Goal: Complete application form

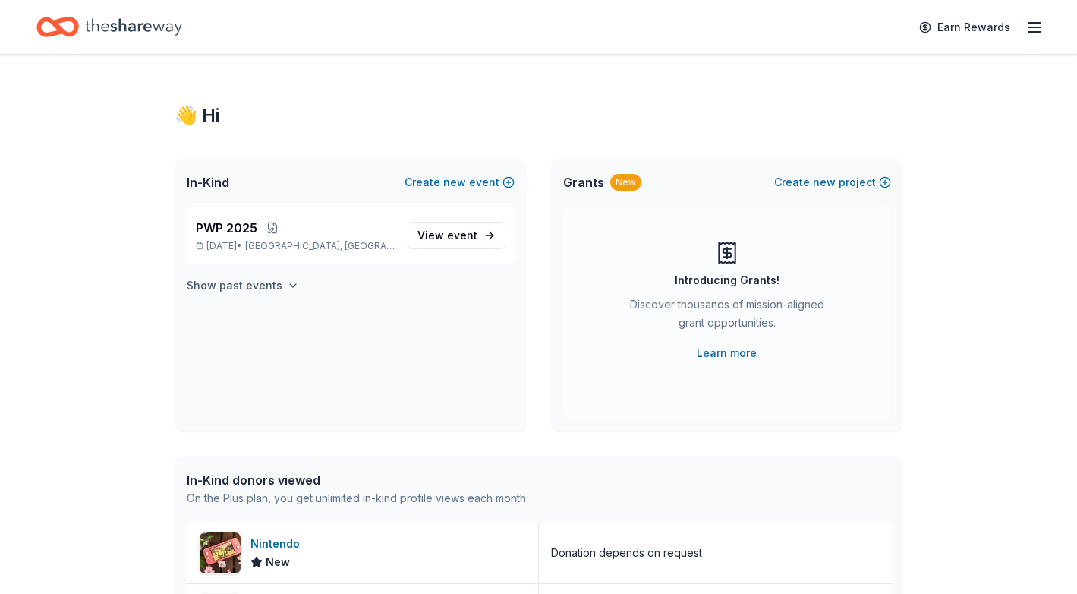
click at [236, 287] on h4 "Show past events" at bounding box center [235, 285] width 96 height 18
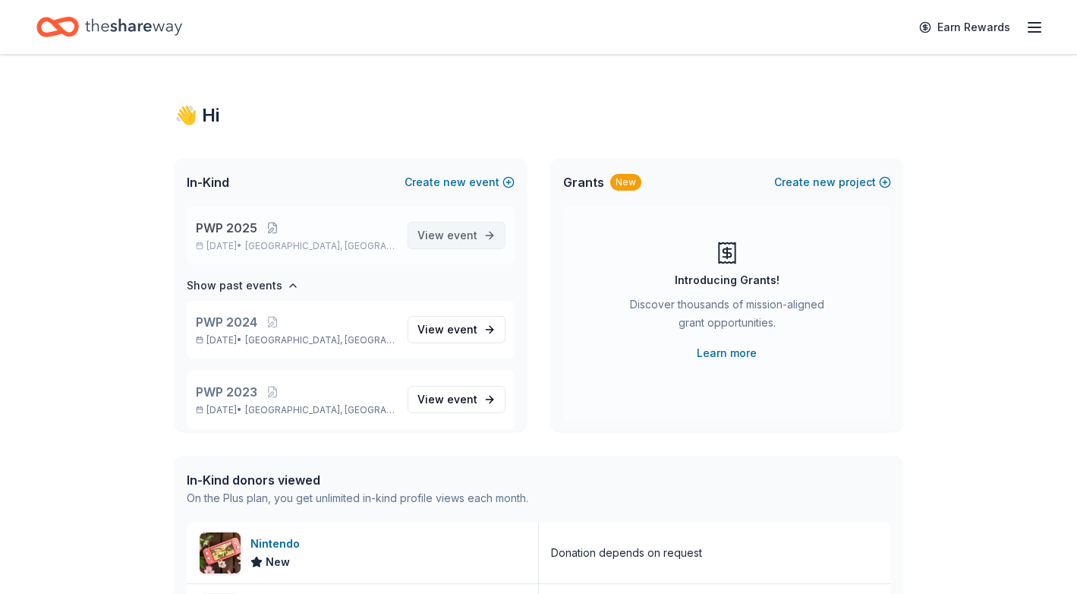
click at [447, 238] on span "View event" at bounding box center [448, 235] width 60 height 18
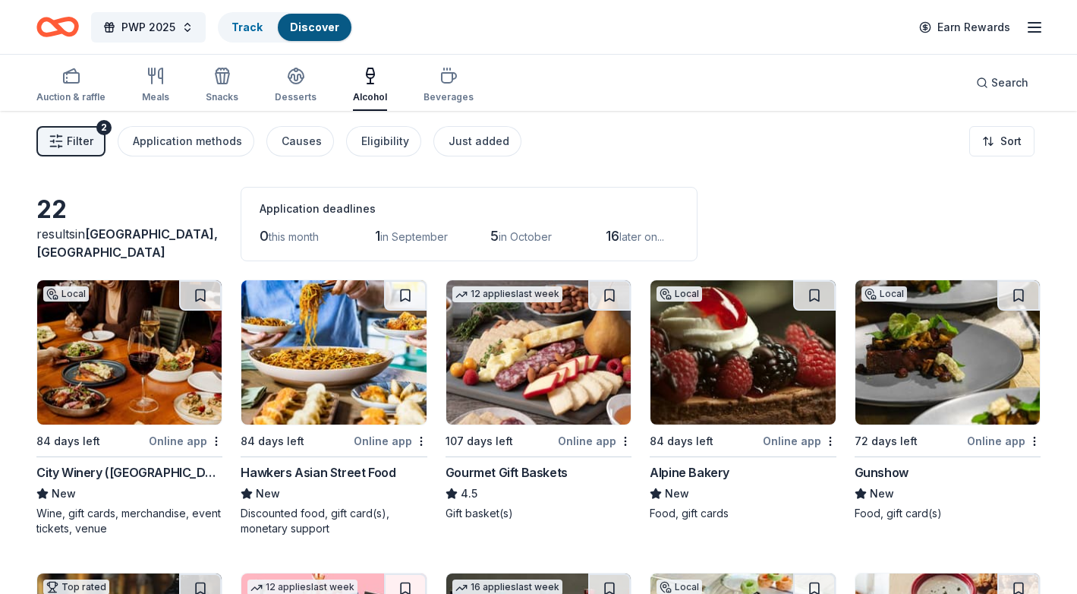
click at [81, 128] on button "Filter 2" at bounding box center [70, 141] width 69 height 30
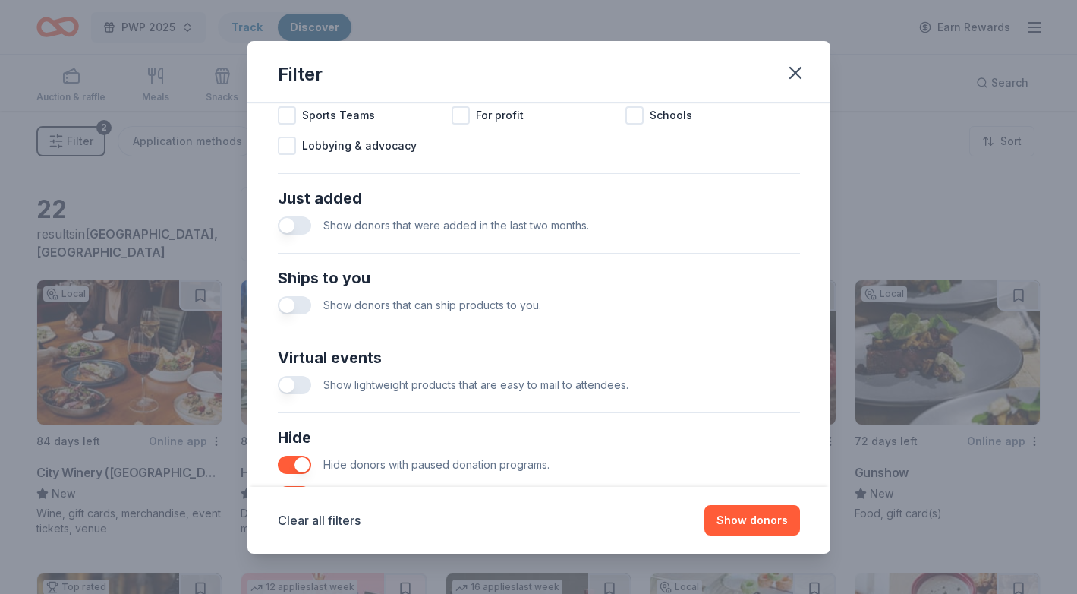
scroll to position [616, 0]
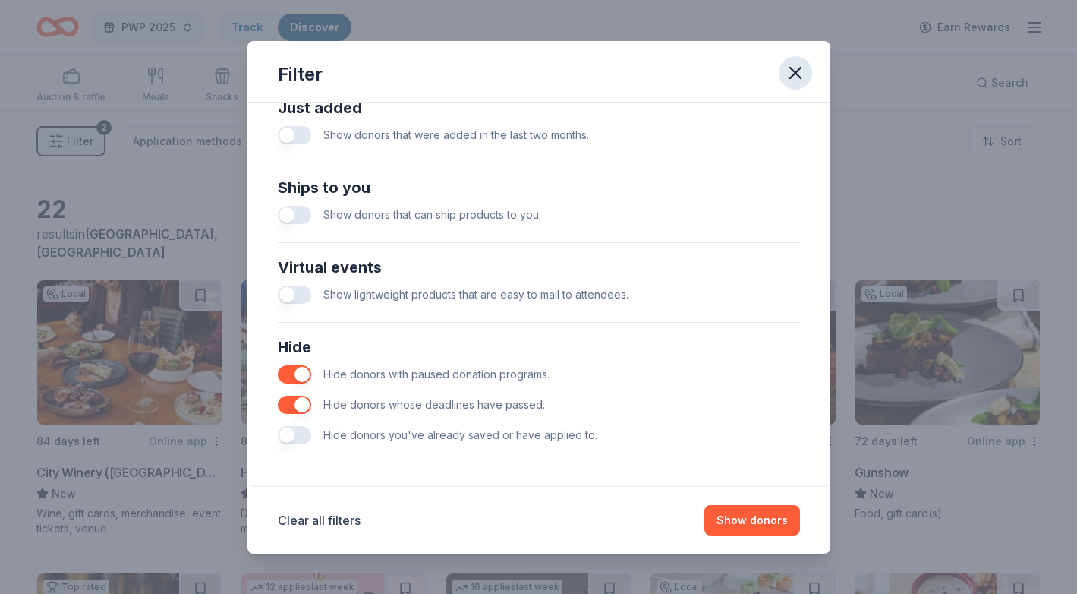
click at [796, 78] on icon "button" at bounding box center [795, 72] width 21 height 21
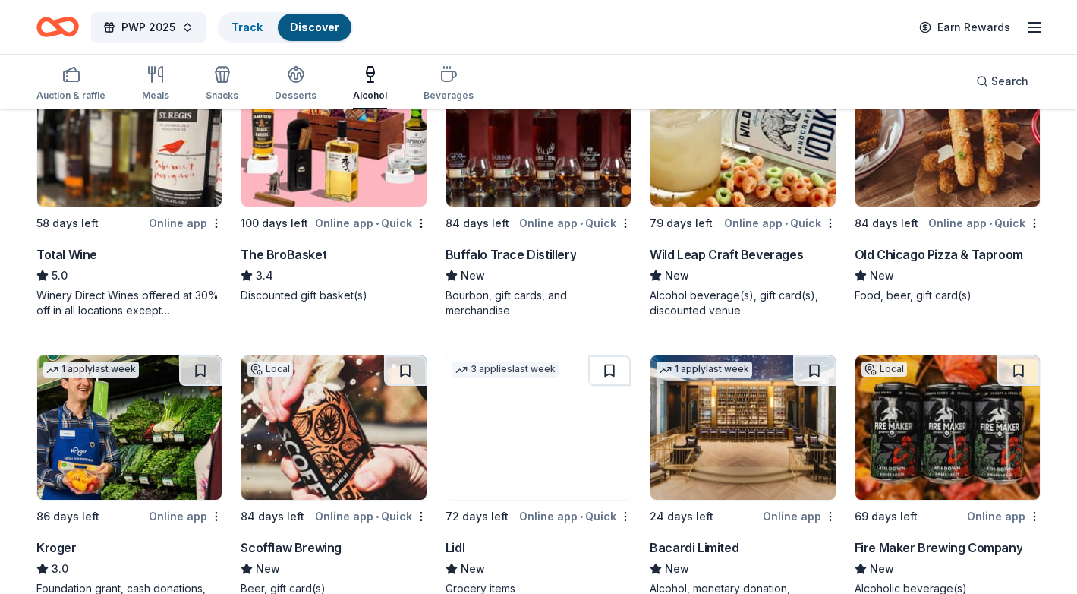
scroll to position [507, 0]
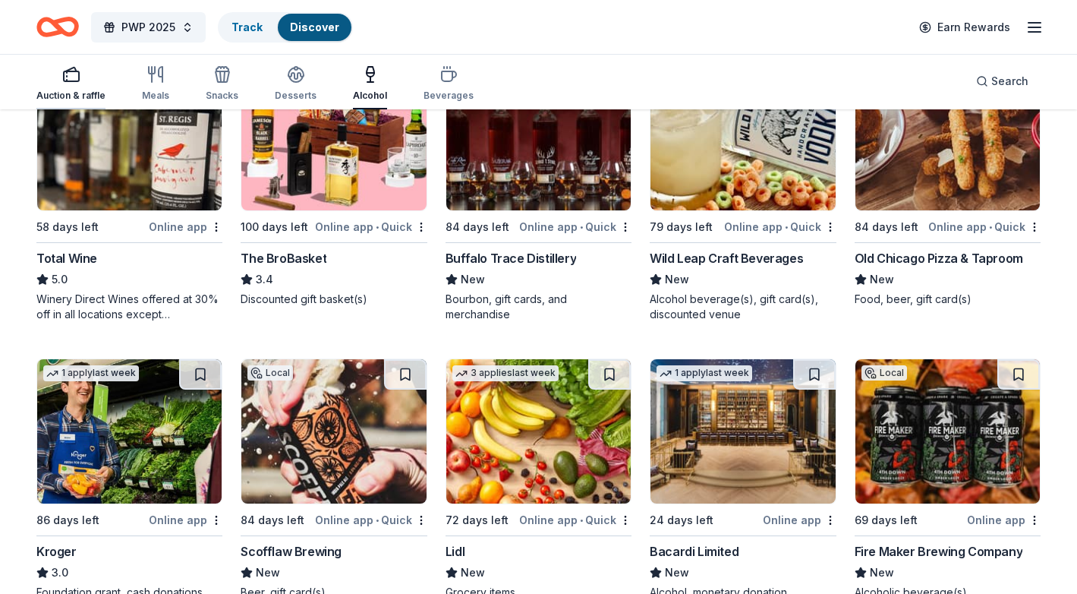
click at [62, 74] on icon "button" at bounding box center [71, 74] width 18 height 18
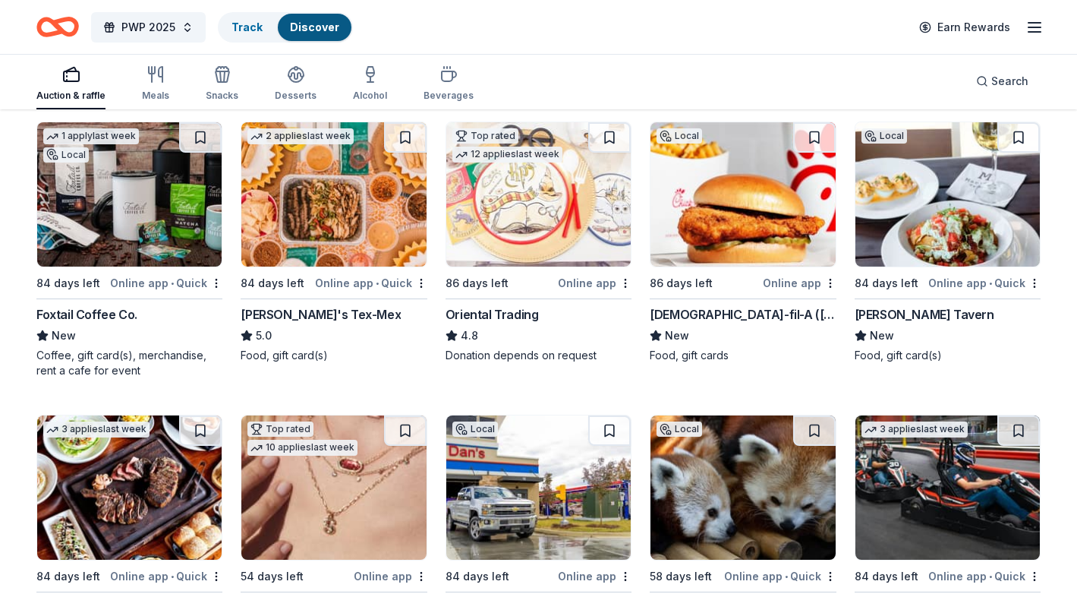
scroll to position [162, 0]
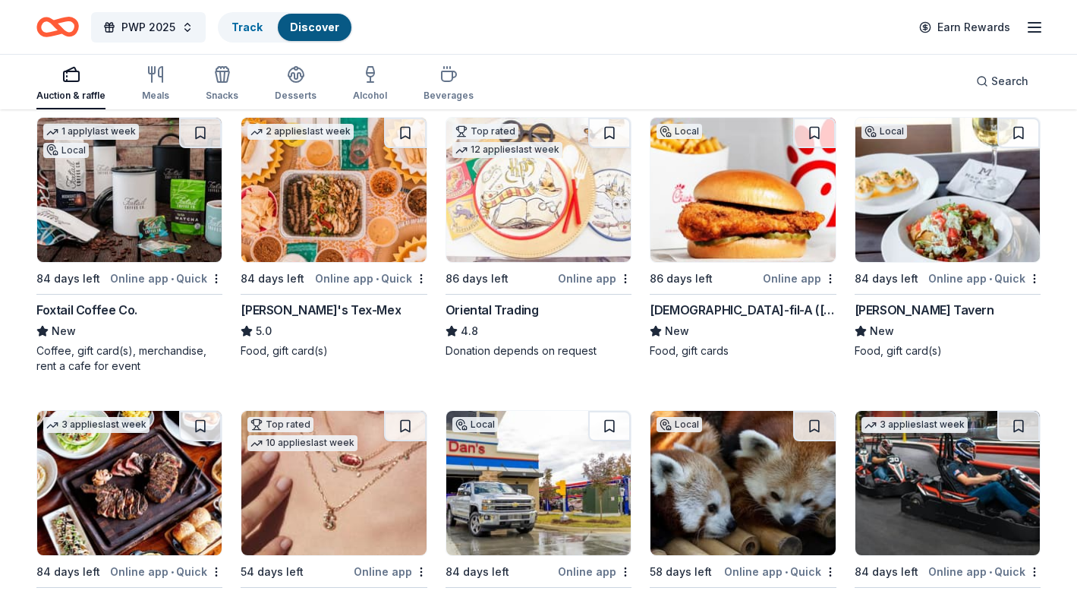
click at [802, 197] on img at bounding box center [948, 190] width 184 height 144
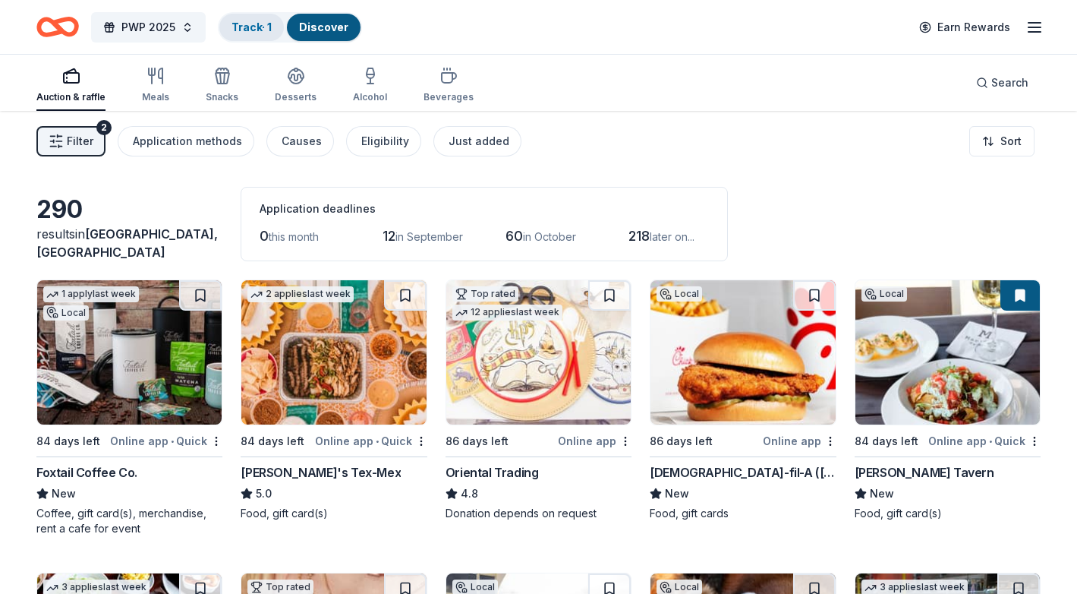
click at [261, 23] on link "Track · 1" at bounding box center [252, 26] width 40 height 13
click at [256, 29] on link "Track · 1" at bounding box center [252, 26] width 40 height 13
click at [254, 30] on link "Track · 1" at bounding box center [252, 26] width 40 height 13
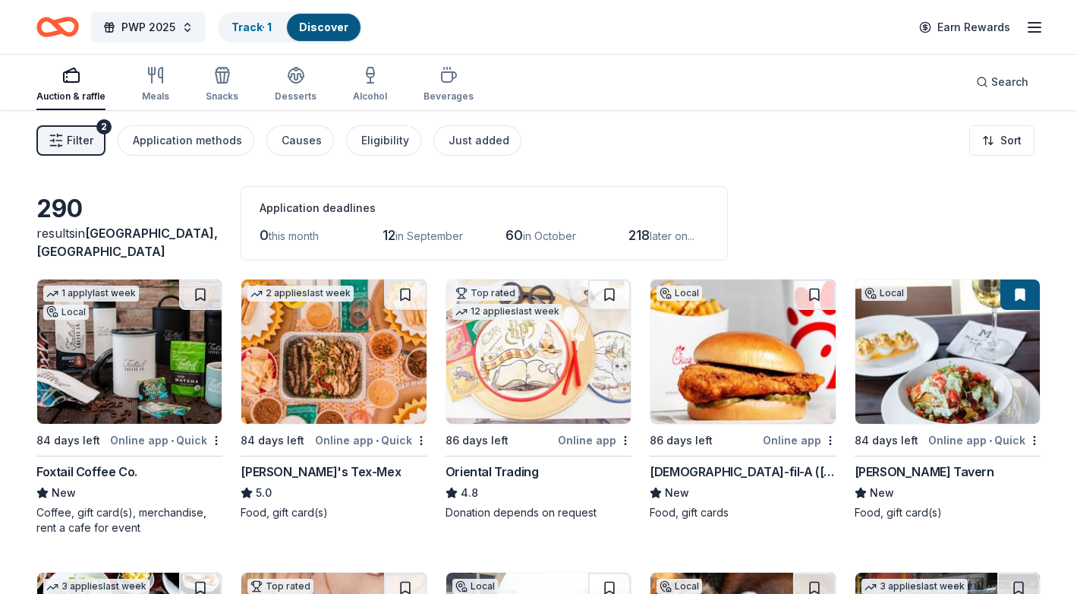
click at [329, 28] on link "Discover" at bounding box center [323, 26] width 49 height 13
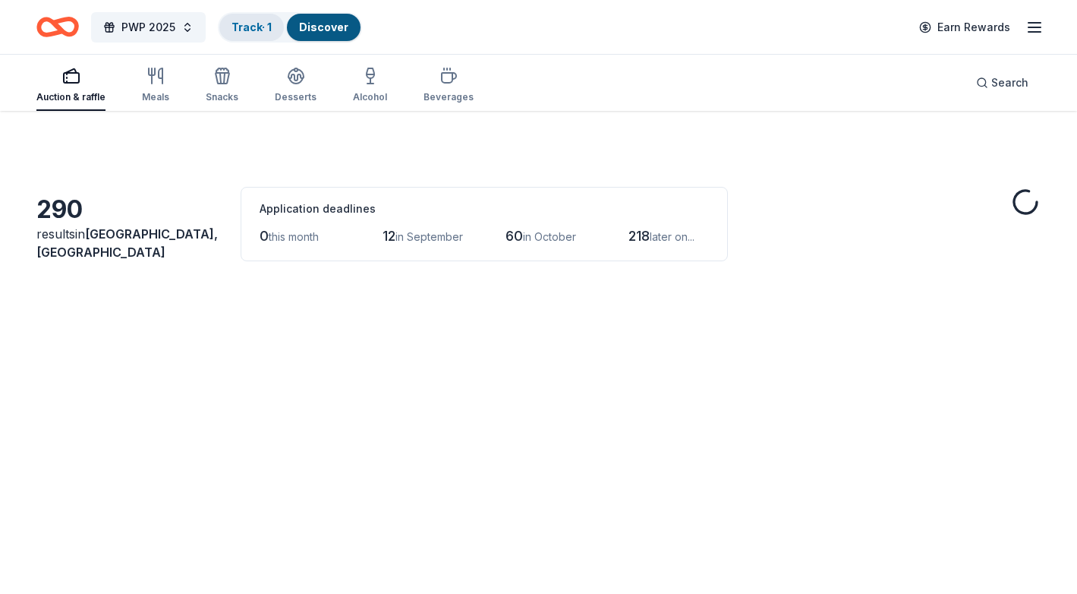
click at [244, 30] on link "Track · 1" at bounding box center [252, 26] width 40 height 13
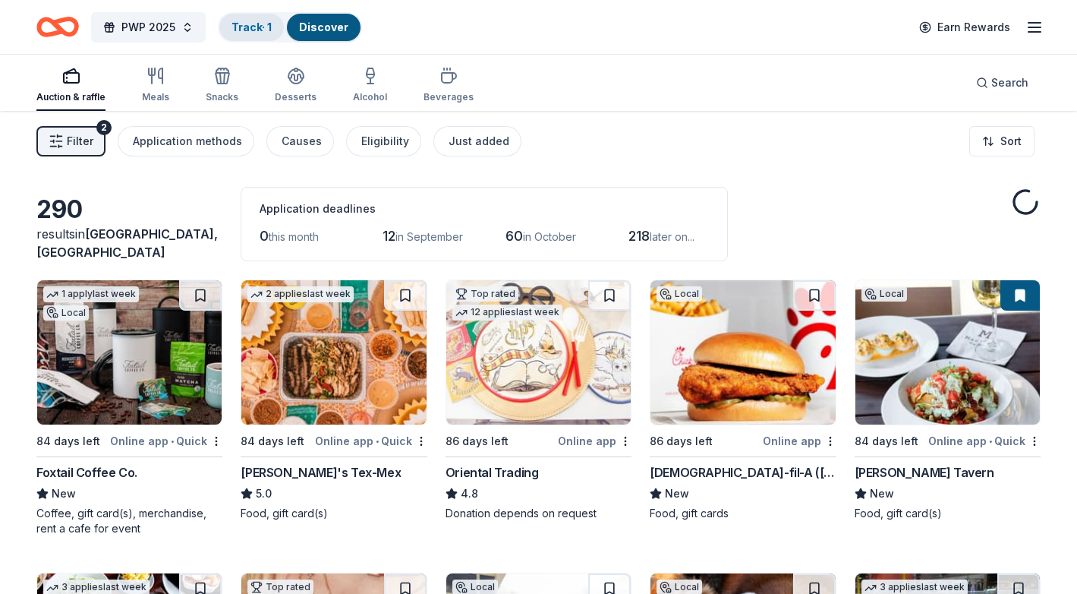
scroll to position [1, 0]
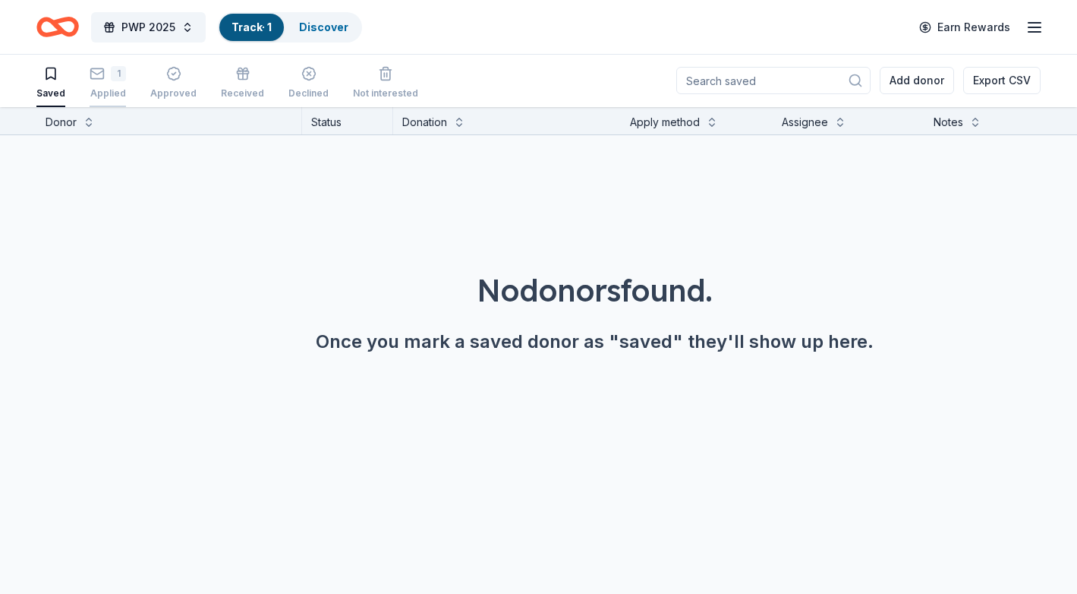
click at [111, 82] on div "1 Applied" at bounding box center [108, 82] width 36 height 33
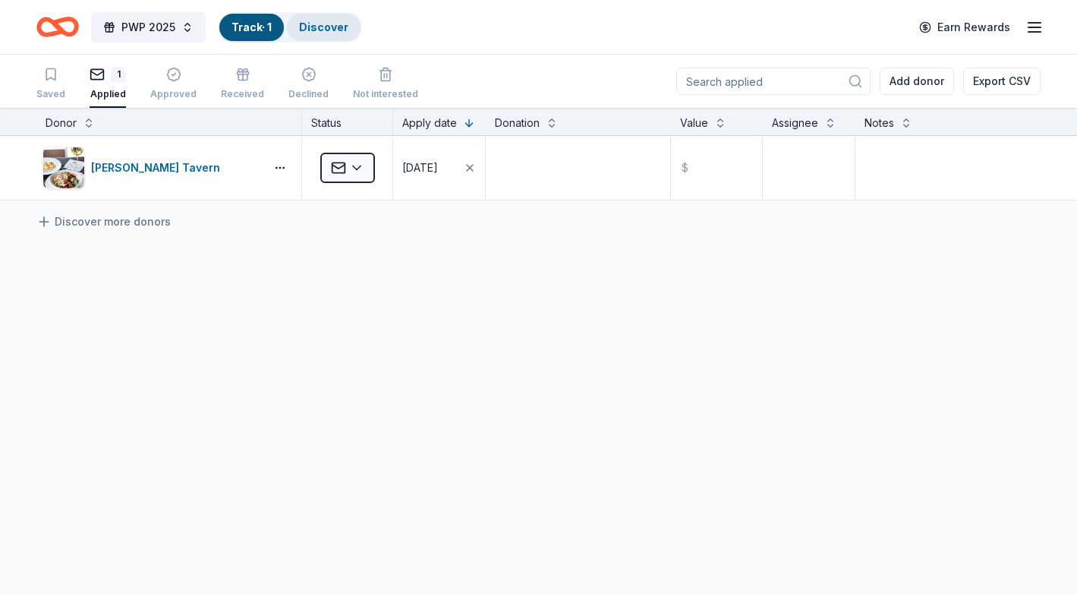
click at [331, 32] on link "Discover" at bounding box center [323, 26] width 49 height 13
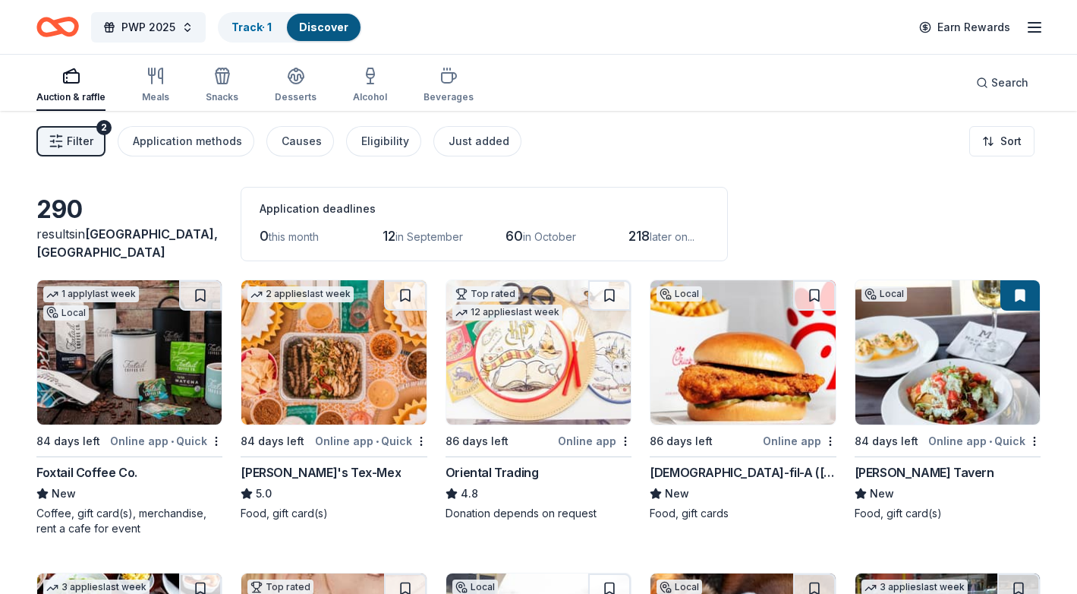
click at [64, 140] on button "Filter 2" at bounding box center [70, 141] width 69 height 30
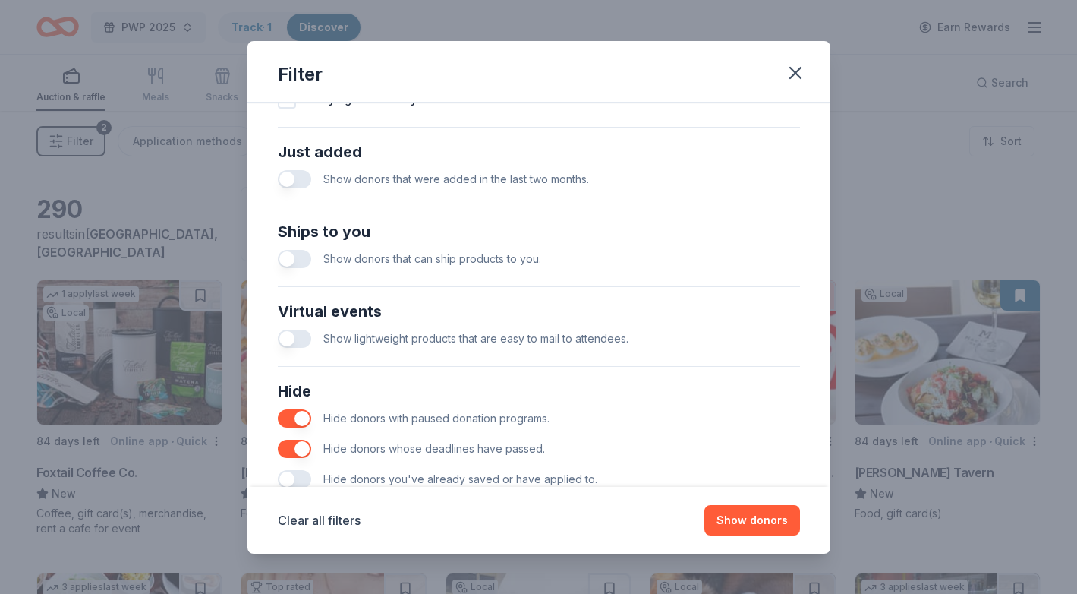
scroll to position [616, 0]
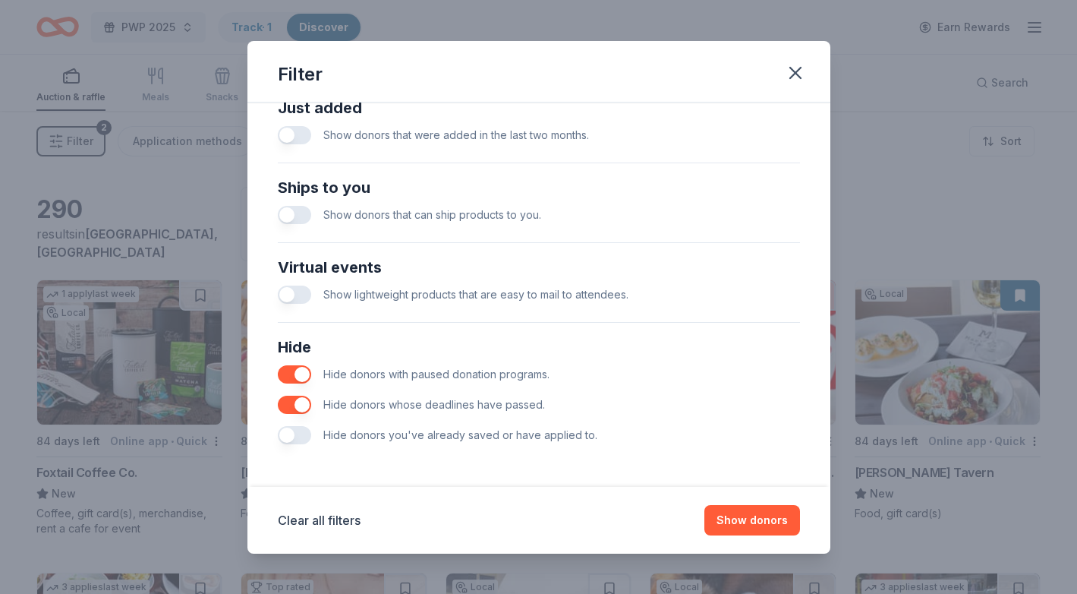
click at [298, 433] on button "button" at bounding box center [294, 435] width 33 height 18
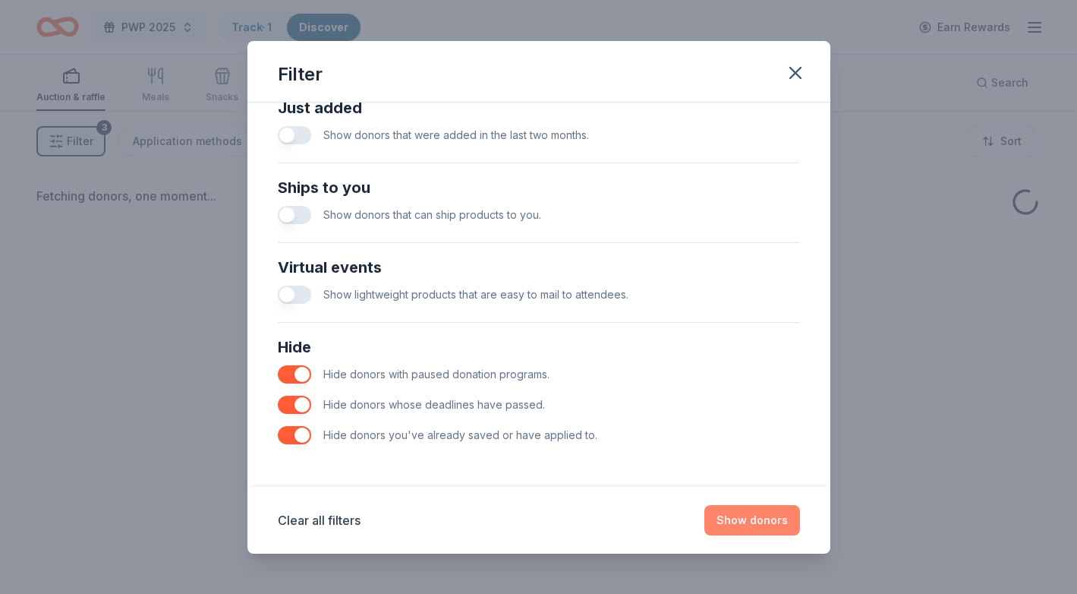
click at [764, 534] on button "Show donors" at bounding box center [752, 520] width 96 height 30
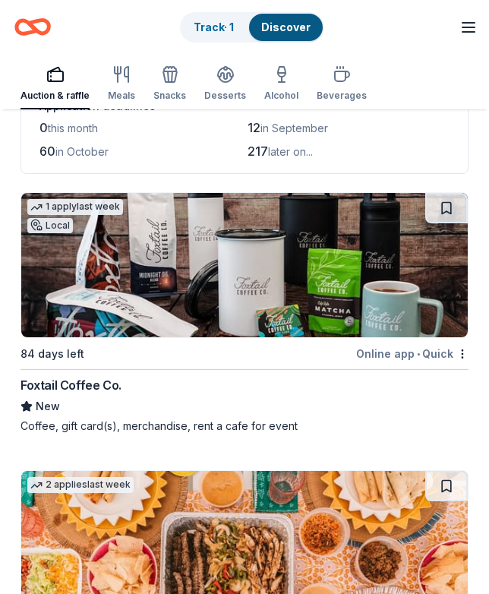
scroll to position [85, 0]
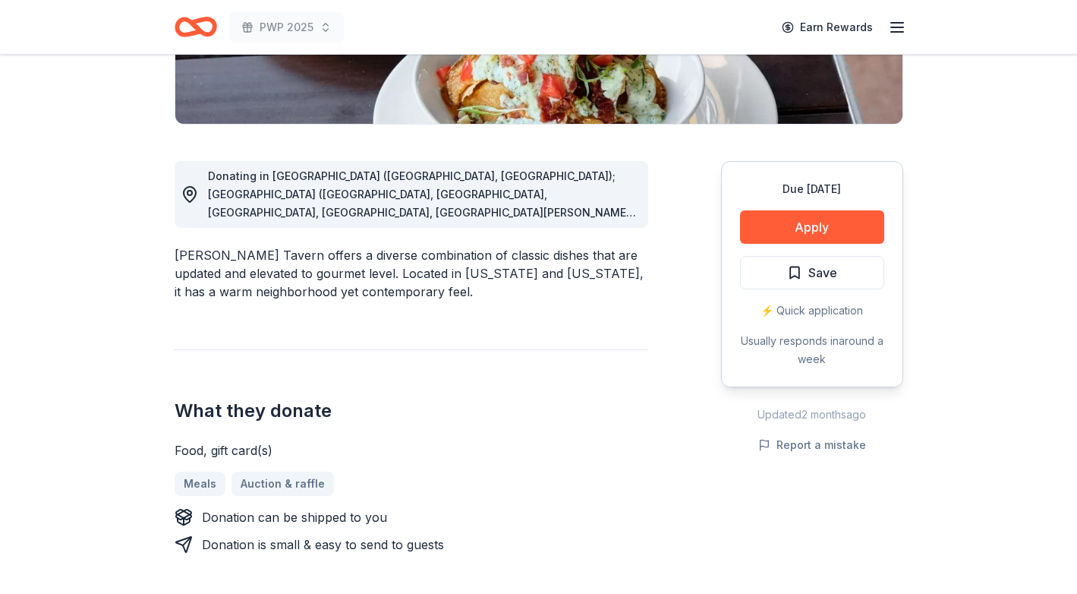
scroll to position [338, 0]
click at [779, 219] on button "Apply" at bounding box center [812, 226] width 144 height 33
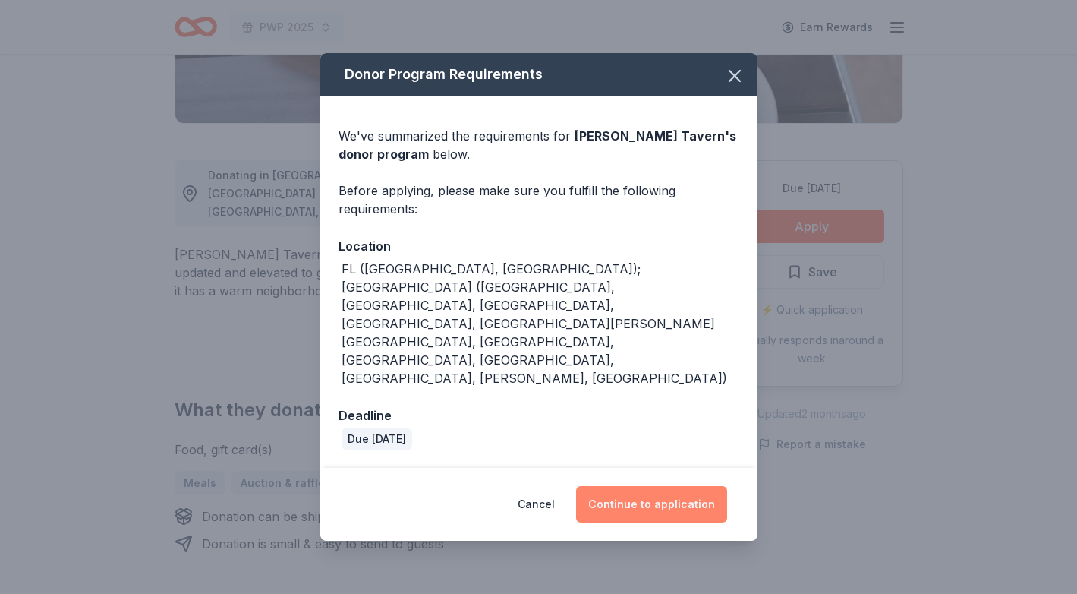
click at [622, 486] on button "Continue to application" at bounding box center [651, 504] width 151 height 36
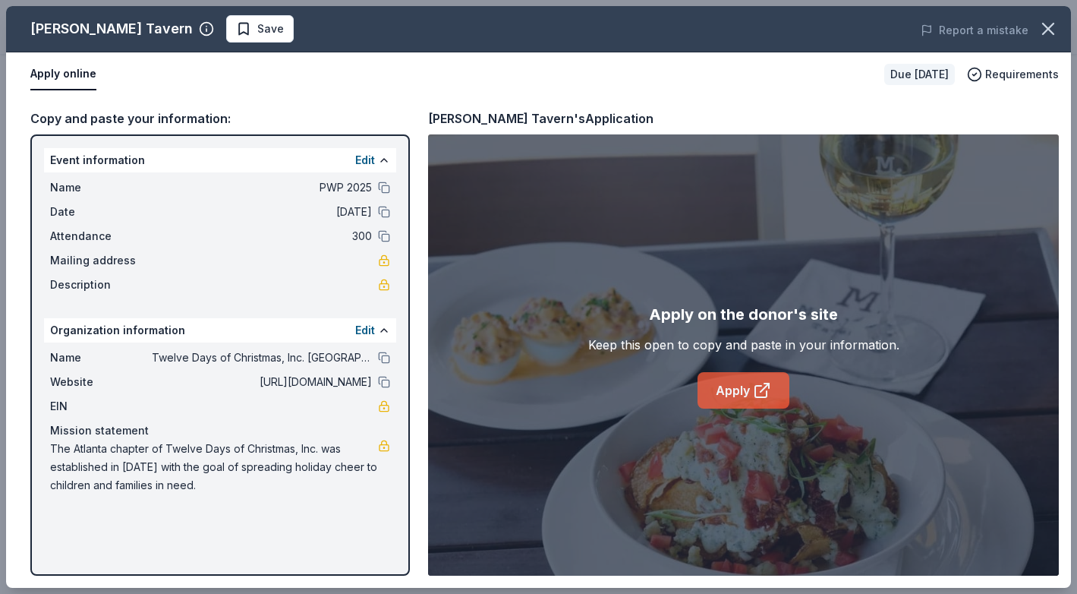
click at [740, 399] on link "Apply" at bounding box center [744, 390] width 92 height 36
click at [1048, 23] on icon "button" at bounding box center [1048, 28] width 21 height 21
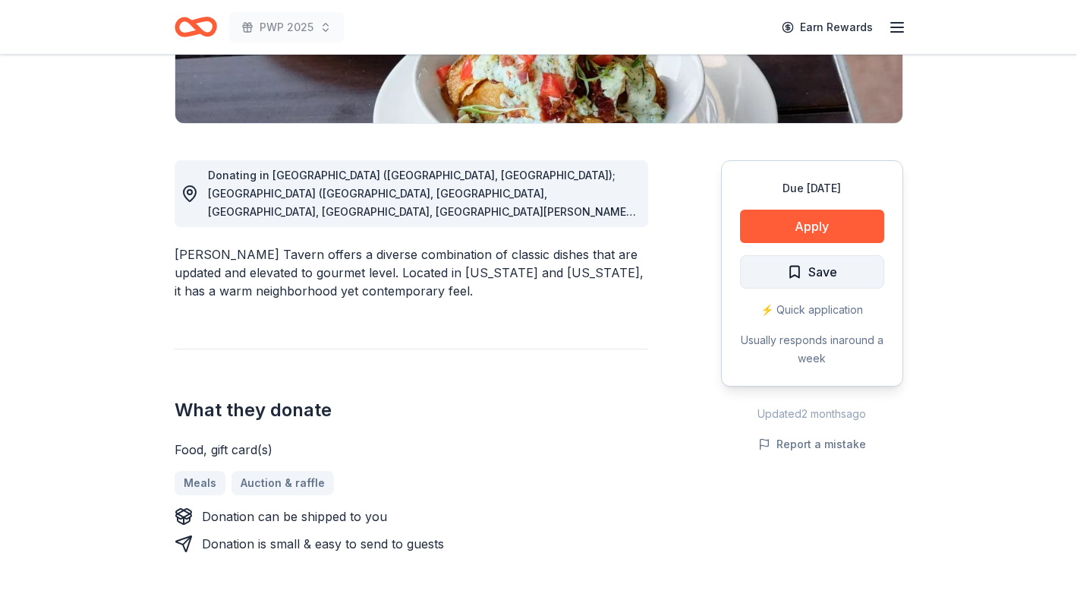
click at [771, 285] on button "Save" at bounding box center [812, 271] width 144 height 33
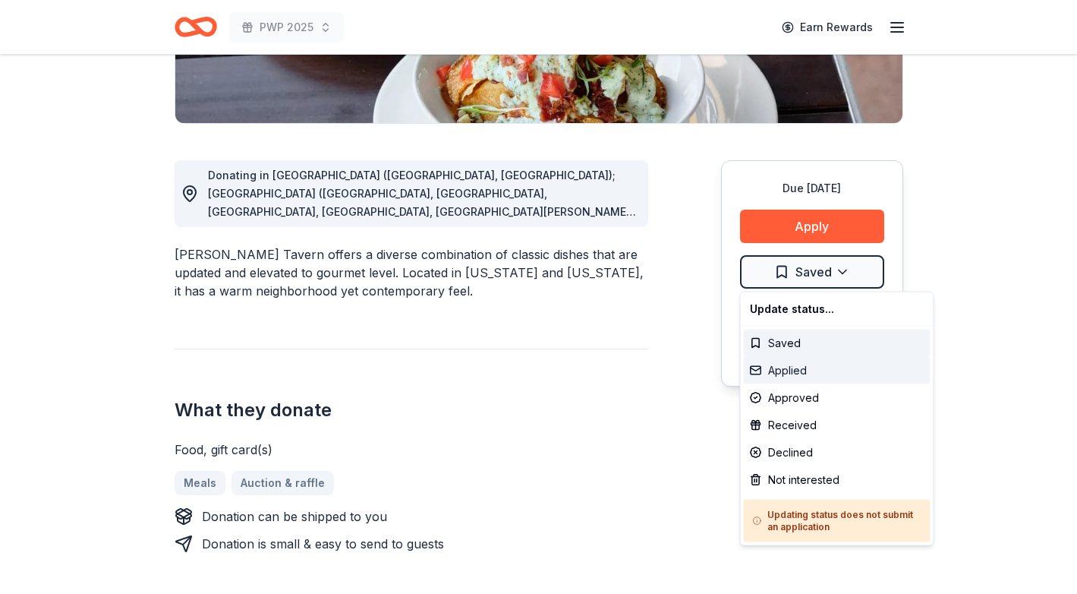
click at [817, 365] on div "Applied" at bounding box center [837, 370] width 187 height 27
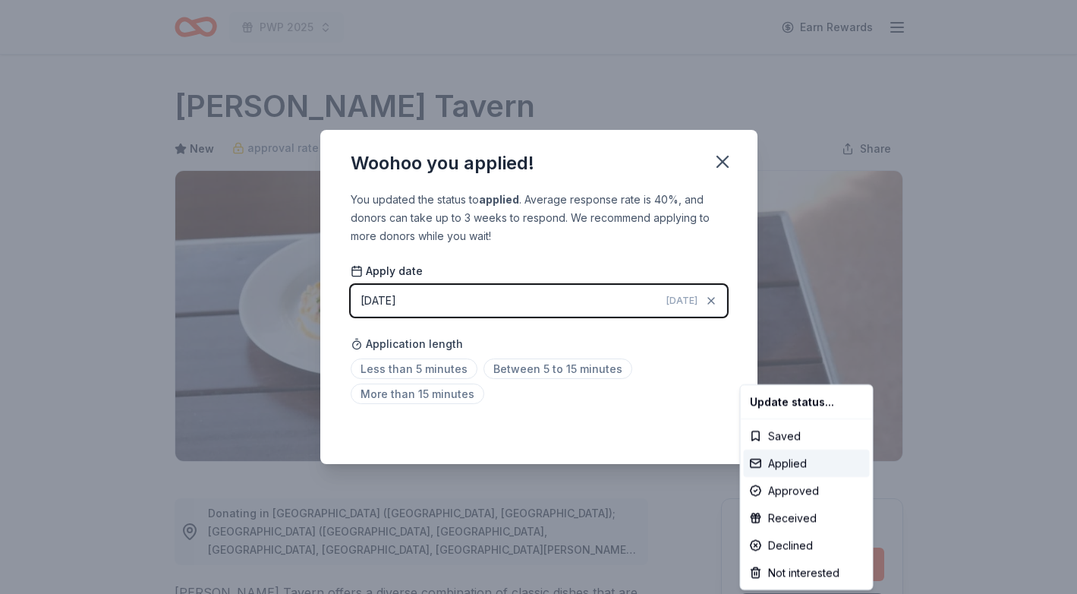
click at [638, 420] on html "PWP 2025 Earn Rewards Due in 84 days Share Marlow's Tavern New approval rate do…" at bounding box center [538, 297] width 1077 height 594
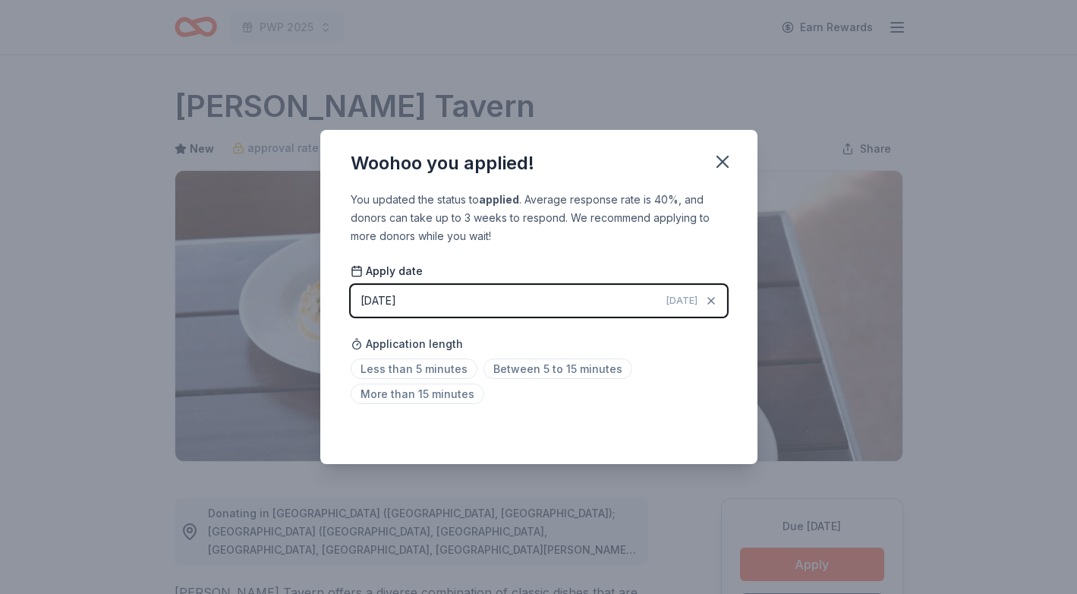
scroll to position [33, 0]
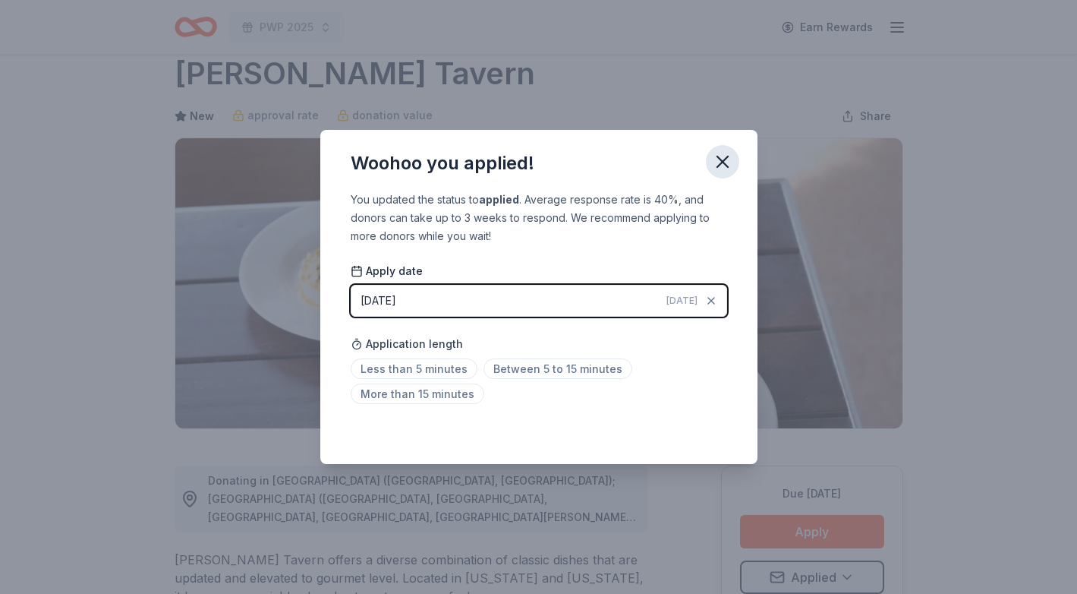
drag, startPoint x: 715, startPoint y: 157, endPoint x: 715, endPoint y: 147, distance: 9.9
click at [715, 156] on icon "button" at bounding box center [722, 161] width 21 height 21
